Goal: Use online tool/utility: Utilize a website feature to perform a specific function

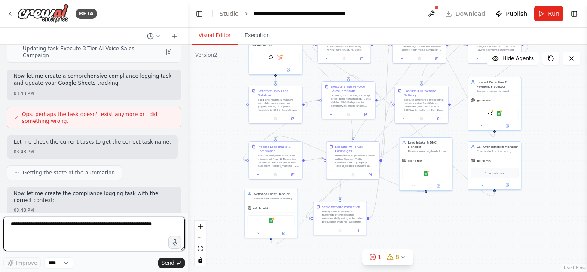
scroll to position [16485, 0]
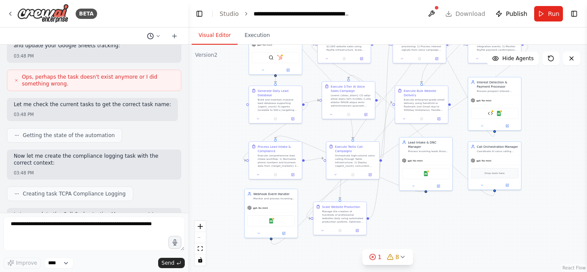
click at [148, 33] on icon at bounding box center [150, 36] width 7 height 7
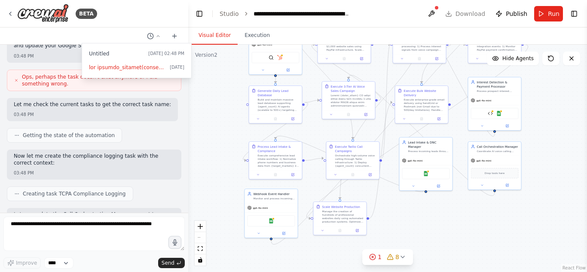
click at [102, 137] on div at bounding box center [94, 136] width 188 height 272
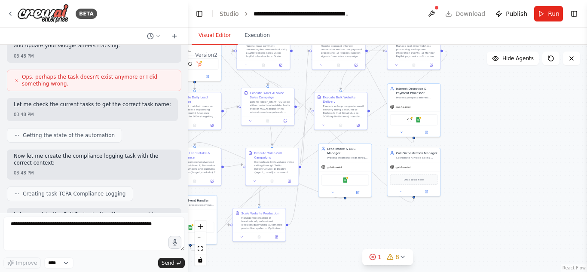
drag, startPoint x: 458, startPoint y: 230, endPoint x: 375, endPoint y: 238, distance: 83.3
click at [375, 238] on div ".deletable-edge-delete-btn { width: 20px; height: 20px; border: 0px solid #ffff…" at bounding box center [387, 158] width 398 height 227
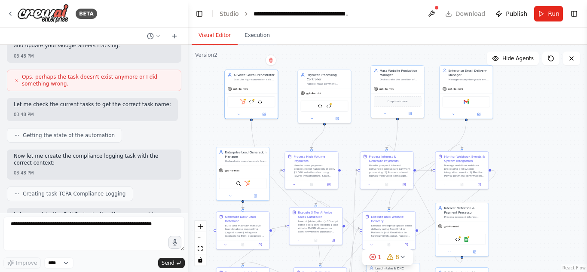
drag, startPoint x: 470, startPoint y: 142, endPoint x: 520, endPoint y: 246, distance: 115.4
click at [520, 246] on div ".deletable-edge-delete-btn { width: 20px; height: 20px; border: 0px solid #ffff…" at bounding box center [387, 158] width 398 height 227
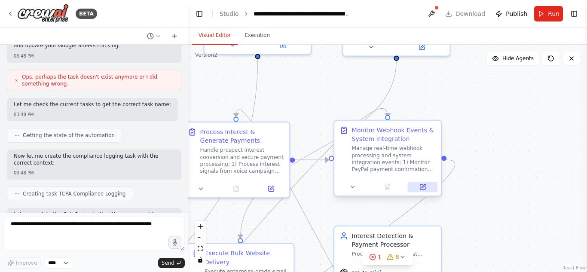
click at [428, 188] on button at bounding box center [423, 187] width 30 height 10
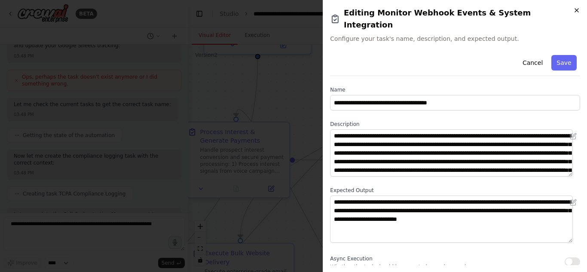
click at [577, 9] on icon "button" at bounding box center [576, 10] width 7 height 7
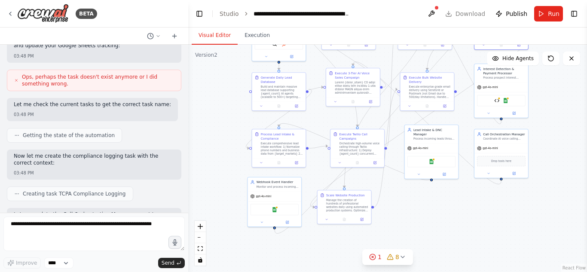
drag, startPoint x: 524, startPoint y: 170, endPoint x: 566, endPoint y: 88, distance: 92.2
click at [566, 88] on div ".deletable-edge-delete-btn { width: 20px; height: 20px; border: 0px solid #ffff…" at bounding box center [387, 158] width 398 height 227
drag, startPoint x: 508, startPoint y: 156, endPoint x: 426, endPoint y: 216, distance: 101.4
click at [426, 216] on div "Drop tools here" at bounding box center [418, 217] width 49 height 10
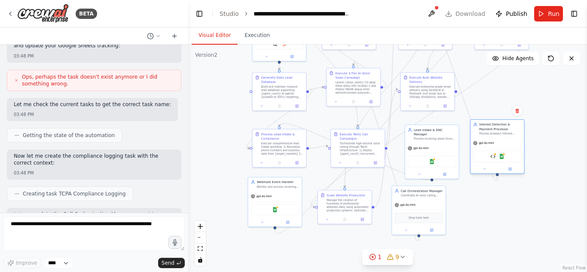
drag, startPoint x: 492, startPoint y: 97, endPoint x: 486, endPoint y: 154, distance: 57.0
click at [486, 154] on div "PayPal Payment Processing Tool Google Sheets" at bounding box center [497, 156] width 49 height 11
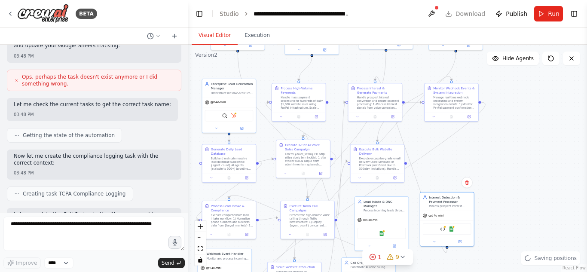
drag, startPoint x: 537, startPoint y: 103, endPoint x: 485, endPoint y: 171, distance: 85.4
click at [485, 171] on div ".deletable-edge-delete-btn { width: 20px; height: 20px; border: 0px solid #ffff…" at bounding box center [387, 158] width 398 height 227
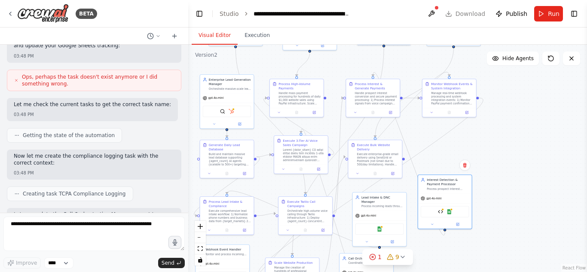
drag, startPoint x: 438, startPoint y: 165, endPoint x: 438, endPoint y: 154, distance: 11.6
click at [438, 154] on div ".deletable-edge-delete-btn { width: 20px; height: 20px; border: 0px solid #ffff…" at bounding box center [387, 158] width 398 height 227
drag, startPoint x: 450, startPoint y: 205, endPoint x: 455, endPoint y: 158, distance: 46.7
click at [455, 158] on div "PayPal Payment Processing Tool Google Sheets" at bounding box center [449, 166] width 54 height 17
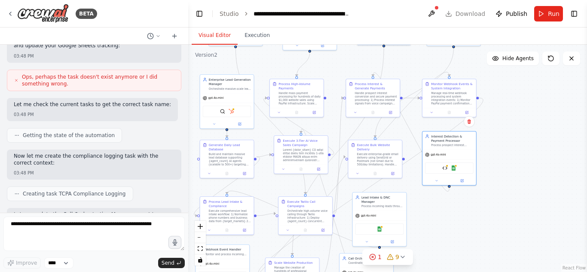
click at [523, 154] on div ".deletable-edge-delete-btn { width: 20px; height: 20px; border: 0px solid #ffff…" at bounding box center [387, 158] width 398 height 227
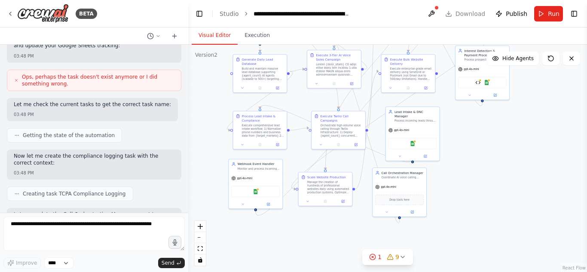
drag, startPoint x: 494, startPoint y: 204, endPoint x: 527, endPoint y: 119, distance: 92.0
click at [527, 119] on div ".deletable-edge-delete-btn { width: 20px; height: 20px; border: 0px solid #ffff…" at bounding box center [387, 158] width 398 height 227
drag, startPoint x: 393, startPoint y: 194, endPoint x: 476, endPoint y: 133, distance: 102.6
click at [476, 133] on div "Drop tools here" at bounding box center [482, 137] width 49 height 10
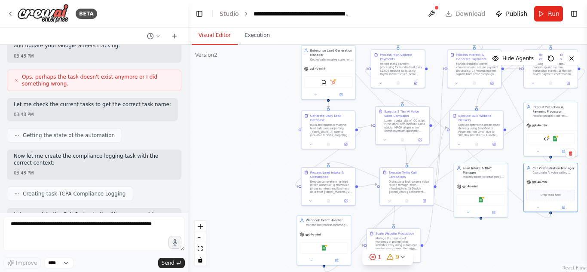
drag, startPoint x: 409, startPoint y: 209, endPoint x: 478, endPoint y: 267, distance: 89.3
click at [478, 267] on div ".deletable-edge-delete-btn { width: 20px; height: 20px; border: 0px solid #ffff…" at bounding box center [387, 158] width 398 height 227
drag, startPoint x: 313, startPoint y: 247, endPoint x: 246, endPoint y: 71, distance: 188.3
click at [246, 71] on div "Google Sheets" at bounding box center [267, 77] width 54 height 17
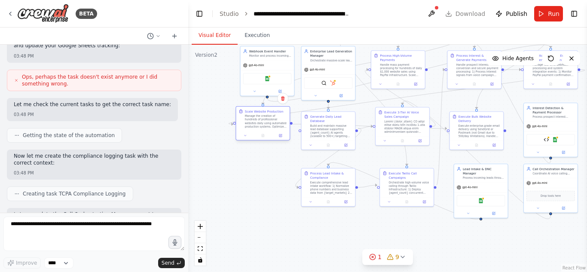
drag, startPoint x: 404, startPoint y: 249, endPoint x: 273, endPoint y: 125, distance: 180.1
click at [273, 125] on div "Manage the creation of hundreds of professional websites daily using automated …" at bounding box center [266, 121] width 42 height 14
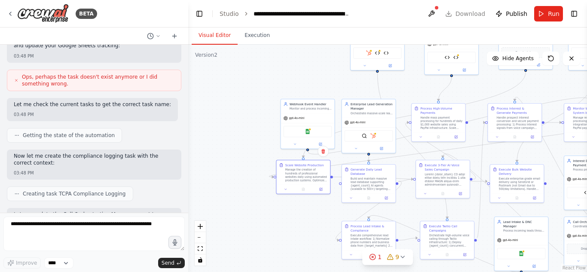
drag, startPoint x: 431, startPoint y: 210, endPoint x: 476, endPoint y: 265, distance: 71.1
click at [476, 265] on div ".deletable-edge-delete-btn { width: 20px; height: 20px; border: 0px solid #ffff…" at bounding box center [387, 158] width 398 height 227
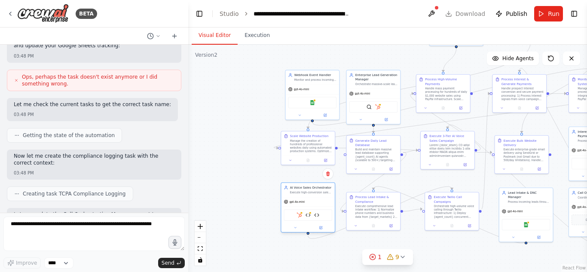
drag, startPoint x: 374, startPoint y: 55, endPoint x: 298, endPoint y: 215, distance: 176.9
click at [298, 215] on div "HubSpot Twilio Integration Tool Pricing Explanation and Objection Handling Tool" at bounding box center [307, 214] width 49 height 11
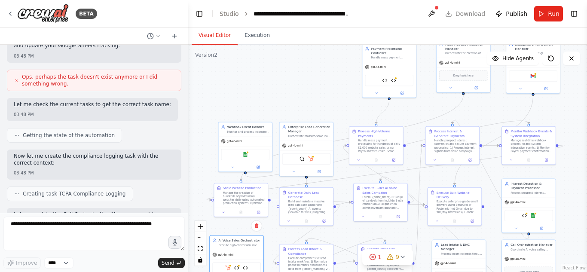
drag, startPoint x: 437, startPoint y: 240, endPoint x: 370, endPoint y: 292, distance: 84.8
click at [370, 271] on html "BETA The AI system will automatically search and find small businesses without …" at bounding box center [293, 136] width 587 height 272
drag, startPoint x: 396, startPoint y: 72, endPoint x: 250, endPoint y: 84, distance: 146.1
click at [250, 84] on div "Sales Data Formatter and API Integration Tool PayPal Payment Processing Tool" at bounding box center [250, 88] width 54 height 17
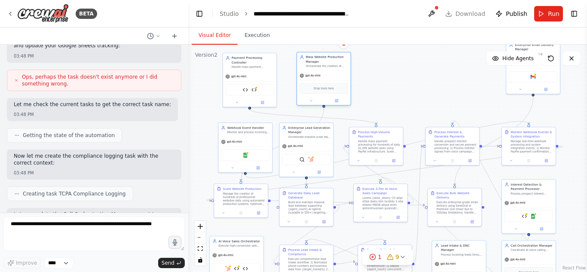
drag, startPoint x: 449, startPoint y: 58, endPoint x: 304, endPoint y: 73, distance: 146.3
click at [304, 73] on div "gpt-4o-mini" at bounding box center [324, 75] width 54 height 9
drag, startPoint x: 512, startPoint y: 71, endPoint x: 364, endPoint y: 86, distance: 149.3
click at [364, 86] on div "Gmail" at bounding box center [384, 88] width 49 height 11
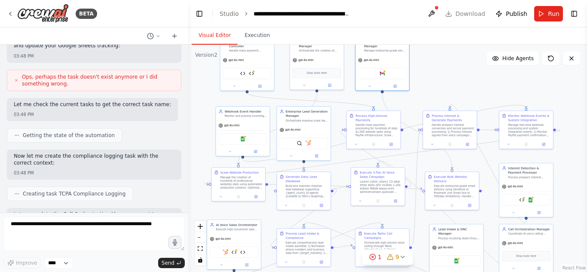
drag, startPoint x: 575, startPoint y: 181, endPoint x: 575, endPoint y: 176, distance: 4.3
click at [575, 176] on div ".deletable-edge-delete-btn { width: 20px; height: 20px; border: 0px solid #ffff…" at bounding box center [387, 158] width 398 height 227
click at [521, 61] on span "Hide Agents" at bounding box center [517, 58] width 31 height 7
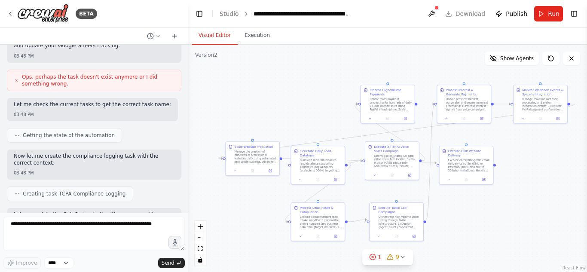
drag, startPoint x: 568, startPoint y: 194, endPoint x: 583, endPoint y: 166, distance: 31.5
click at [583, 166] on div ".deletable-edge-delete-btn { width: 20px; height: 20px; border: 0px solid #ffff…" at bounding box center [387, 158] width 398 height 227
click at [513, 56] on span "Show Agents" at bounding box center [516, 58] width 33 height 7
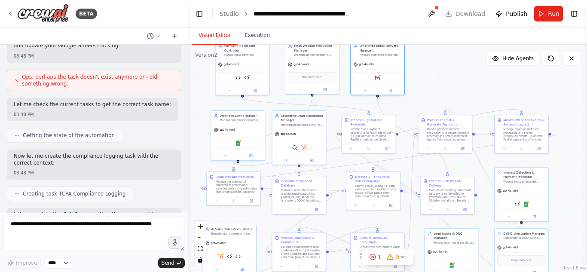
drag, startPoint x: 455, startPoint y: 66, endPoint x: 436, endPoint y: 96, distance: 35.5
click at [436, 96] on div ".deletable-edge-delete-btn { width: 20px; height: 20px; border: 0px solid #ffff…" at bounding box center [387, 158] width 398 height 227
click at [198, 238] on button "zoom out" at bounding box center [200, 237] width 11 height 11
click at [198, 238] on div "React Flow controls" at bounding box center [200, 243] width 11 height 45
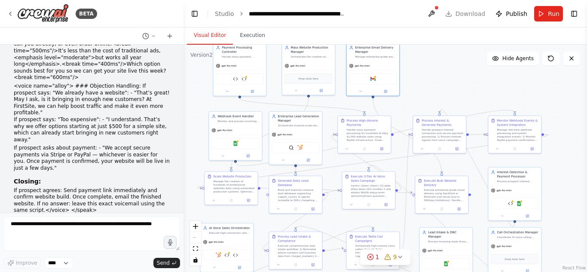
scroll to position [8378, 0]
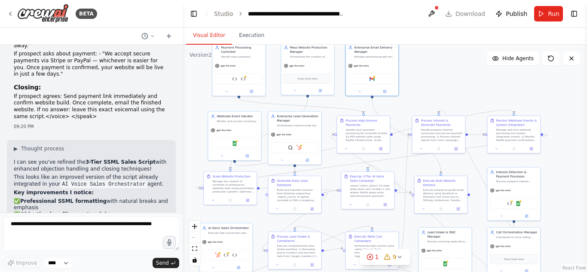
drag, startPoint x: 186, startPoint y: 127, endPoint x: 183, endPoint y: 131, distance: 5.8
click at [183, 131] on div "BETA The AI system will automatically search and find small businesses without …" at bounding box center [293, 136] width 587 height 272
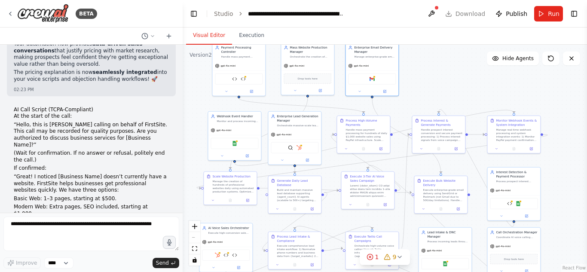
scroll to position [16828, 0]
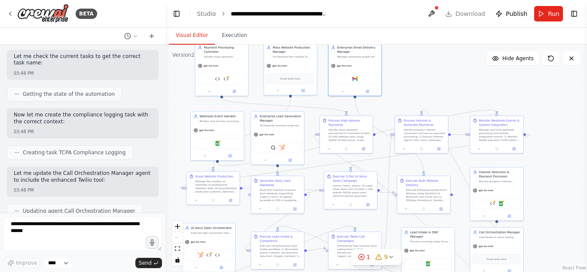
drag, startPoint x: 182, startPoint y: 121, endPoint x: 165, endPoint y: 124, distance: 17.4
click at [165, 124] on div "BETA The AI system will automatically search and find small businesses without …" at bounding box center [293, 136] width 587 height 272
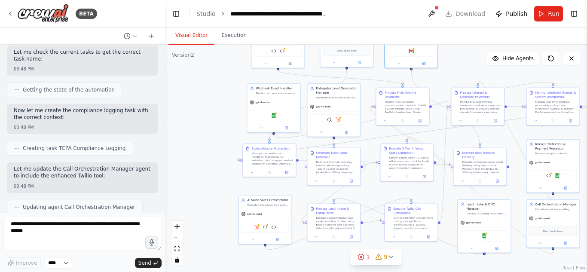
drag, startPoint x: 429, startPoint y: 92, endPoint x: 485, endPoint y: 64, distance: 63.2
click at [485, 64] on div ".deletable-edge-delete-btn { width: 20px; height: 20px; border: 0px solid #ffff…" at bounding box center [376, 158] width 422 height 227
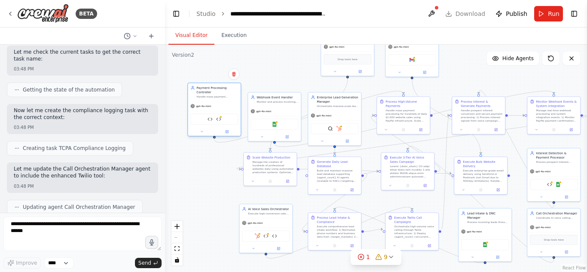
drag, startPoint x: 275, startPoint y: 49, endPoint x: 206, endPoint y: 121, distance: 99.6
click at [206, 121] on div "Sales Data Formatter and API Integration Tool PayPal Payment Processing Tool" at bounding box center [214, 118] width 48 height 11
drag, startPoint x: 340, startPoint y: 61, endPoint x: 200, endPoint y: 186, distance: 188.2
click at [200, 186] on div "gpt-4o-mini Drop tools here" at bounding box center [209, 178] width 53 height 34
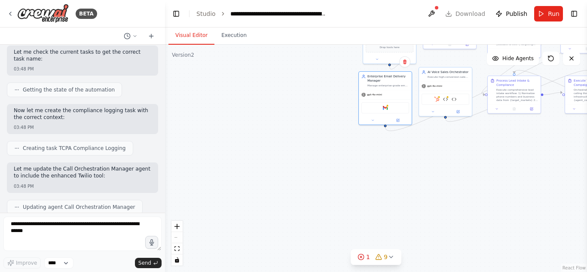
drag, startPoint x: 314, startPoint y: 119, endPoint x: 303, endPoint y: 157, distance: 39.9
click at [303, 157] on div ".deletable-edge-delete-btn { width: 20px; height: 20px; border: 0px solid #ffff…" at bounding box center [376, 158] width 422 height 227
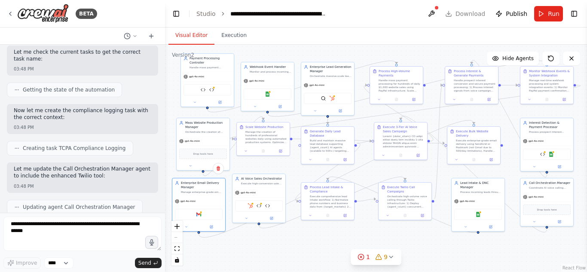
drag, startPoint x: 495, startPoint y: 164, endPoint x: 309, endPoint y: 270, distance: 214.6
click at [309, 270] on div ".deletable-edge-delete-btn { width: 20px; height: 20px; border: 0px solid #ffff…" at bounding box center [376, 158] width 422 height 227
drag, startPoint x: 214, startPoint y: 76, endPoint x: 205, endPoint y: 213, distance: 137.3
click at [205, 213] on div "gpt-4o-mini Sales Data Formatter and API Integration Tool PayPal Payment Proces…" at bounding box center [198, 221] width 53 height 35
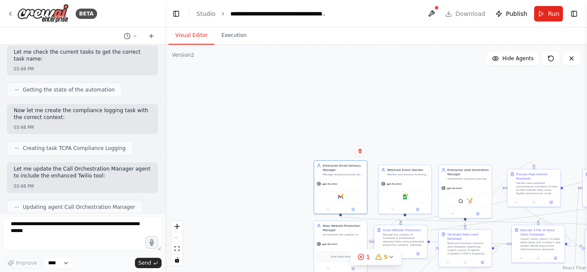
drag, startPoint x: 201, startPoint y: 184, endPoint x: 341, endPoint y: 140, distance: 147.0
click at [341, 140] on div ".deletable-edge-delete-btn { width: 20px; height: 20px; border: 0px solid #ffff…" at bounding box center [376, 158] width 422 height 227
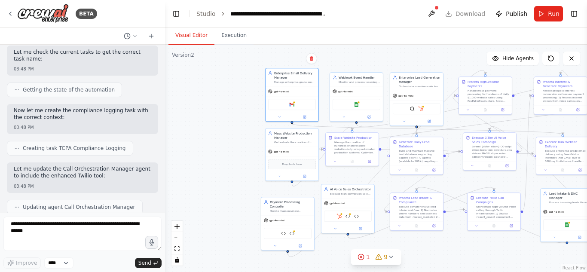
drag, startPoint x: 271, startPoint y: 201, endPoint x: 219, endPoint y: 110, distance: 105.6
click at [219, 110] on div ".deletable-edge-delete-btn { width: 20px; height: 20px; border: 0px solid #ffff…" at bounding box center [376, 158] width 422 height 227
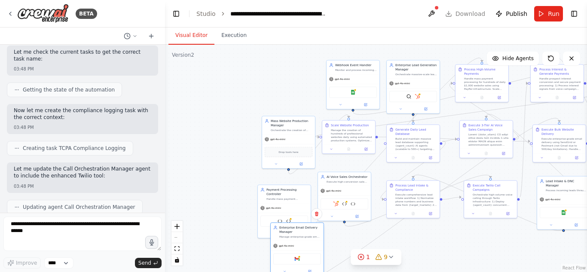
drag, startPoint x: 281, startPoint y: 104, endPoint x: 289, endPoint y: 259, distance: 155.2
click at [289, 259] on div "Gmail" at bounding box center [297, 258] width 48 height 11
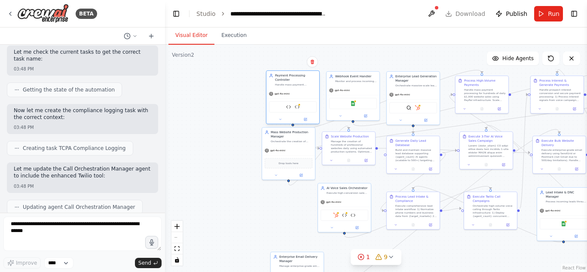
drag, startPoint x: 289, startPoint y: 179, endPoint x: 298, endPoint y: 82, distance: 97.5
click at [298, 82] on div "Payment Processing Controller Handle mass payment processing for hundreds of da…" at bounding box center [292, 80] width 53 height 18
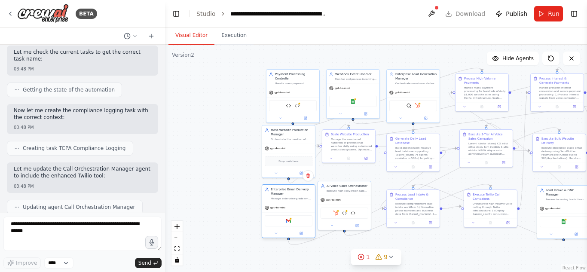
drag, startPoint x: 291, startPoint y: 265, endPoint x: 278, endPoint y: 195, distance: 71.6
click at [278, 195] on div "Enterprise Email Delivery Manager Manage enterprise-grade email delivery of com…" at bounding box center [292, 193] width 42 height 13
click at [409, 50] on div ".deletable-edge-delete-btn { width: 20px; height: 20px; border: 0px solid #ffff…" at bounding box center [376, 158] width 422 height 227
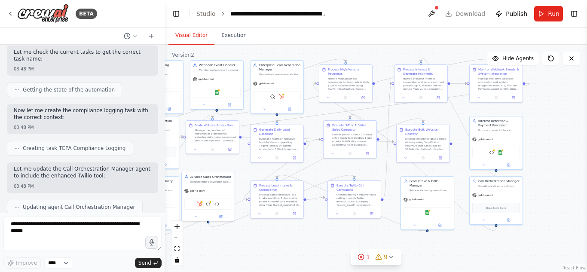
drag, startPoint x: 389, startPoint y: 55, endPoint x: 273, endPoint y: 41, distance: 117.7
click at [273, 41] on div "Visual Editor Execution Version 2 Show Tools Hide Agents .deletable-edge-delete…" at bounding box center [376, 149] width 422 height 244
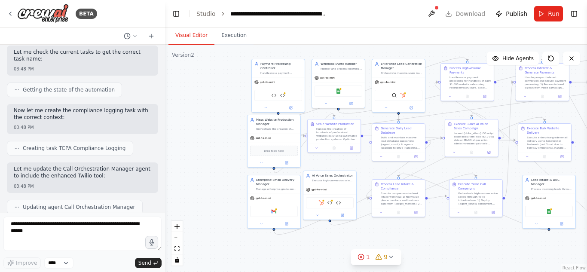
drag, startPoint x: 240, startPoint y: 45, endPoint x: 362, endPoint y: 44, distance: 121.5
click at [362, 44] on div "Visual Editor Execution Version 2 Show Tools Hide Agents .deletable-edge-delete…" at bounding box center [376, 149] width 422 height 244
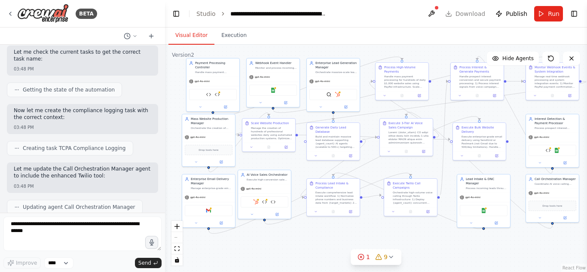
drag, startPoint x: 207, startPoint y: 149, endPoint x: 143, endPoint y: 148, distance: 64.0
click at [143, 148] on div "BETA The AI system will automatically search and find small businesses without …" at bounding box center [293, 136] width 587 height 272
click at [446, 253] on div ".deletable-edge-delete-btn { width: 20px; height: 20px; border: 0px solid #ffff…" at bounding box center [376, 158] width 422 height 227
